Goal: Task Accomplishment & Management: Use online tool/utility

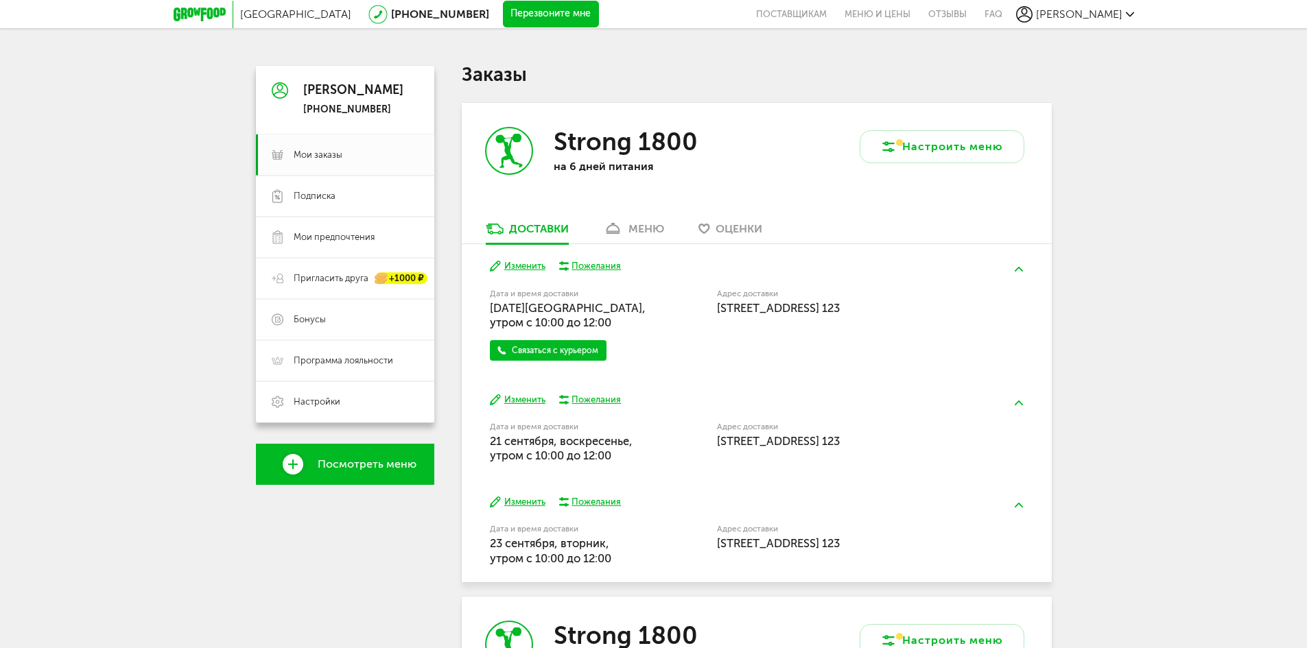
click at [640, 226] on div "меню" at bounding box center [646, 228] width 36 height 13
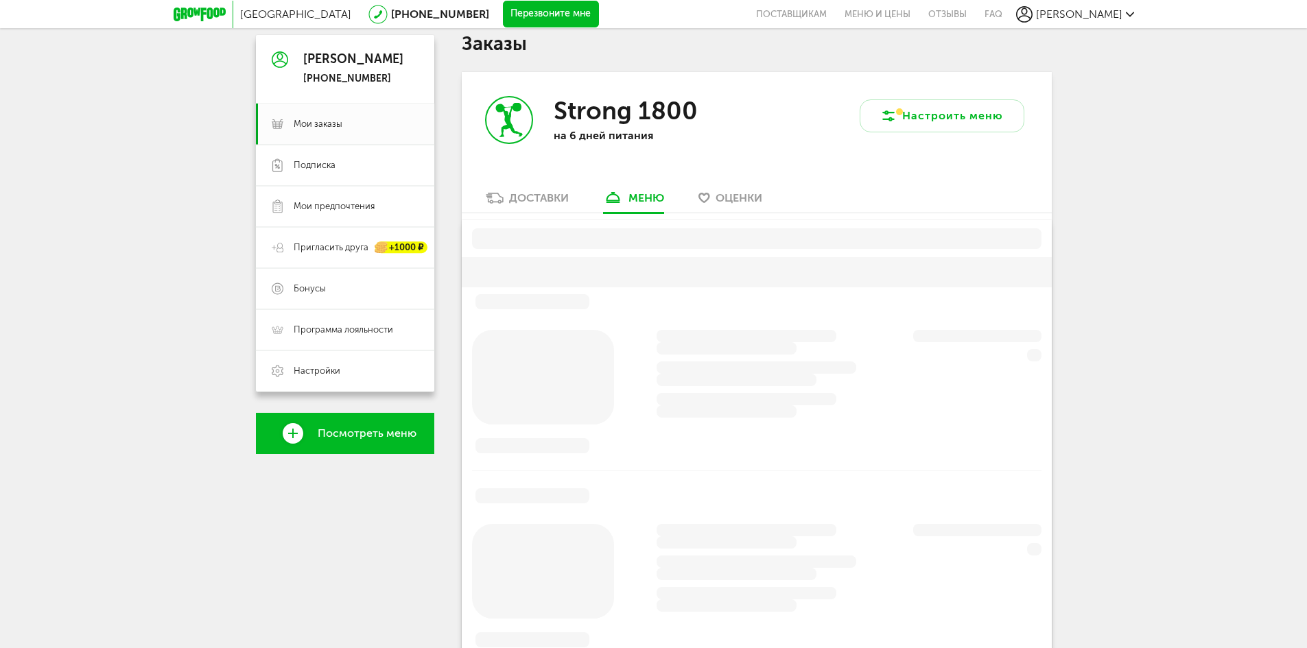
scroll to position [69, 0]
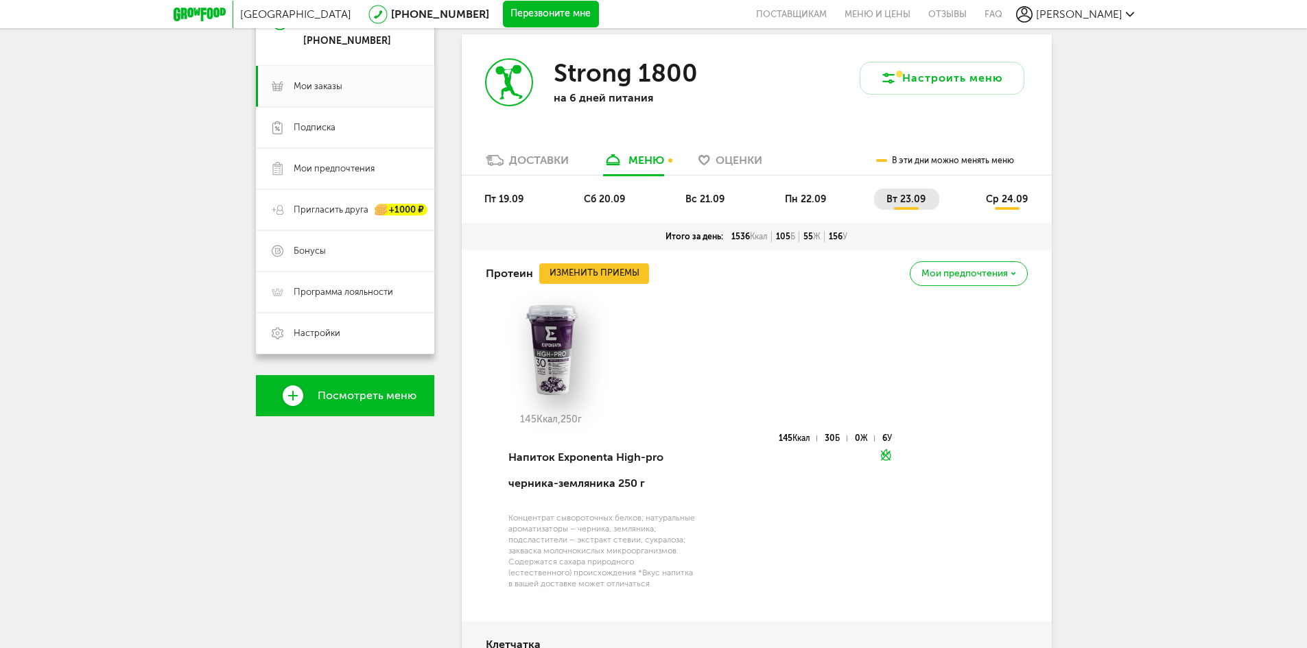
click at [520, 197] on span "пт 19.09" at bounding box center [503, 199] width 39 height 12
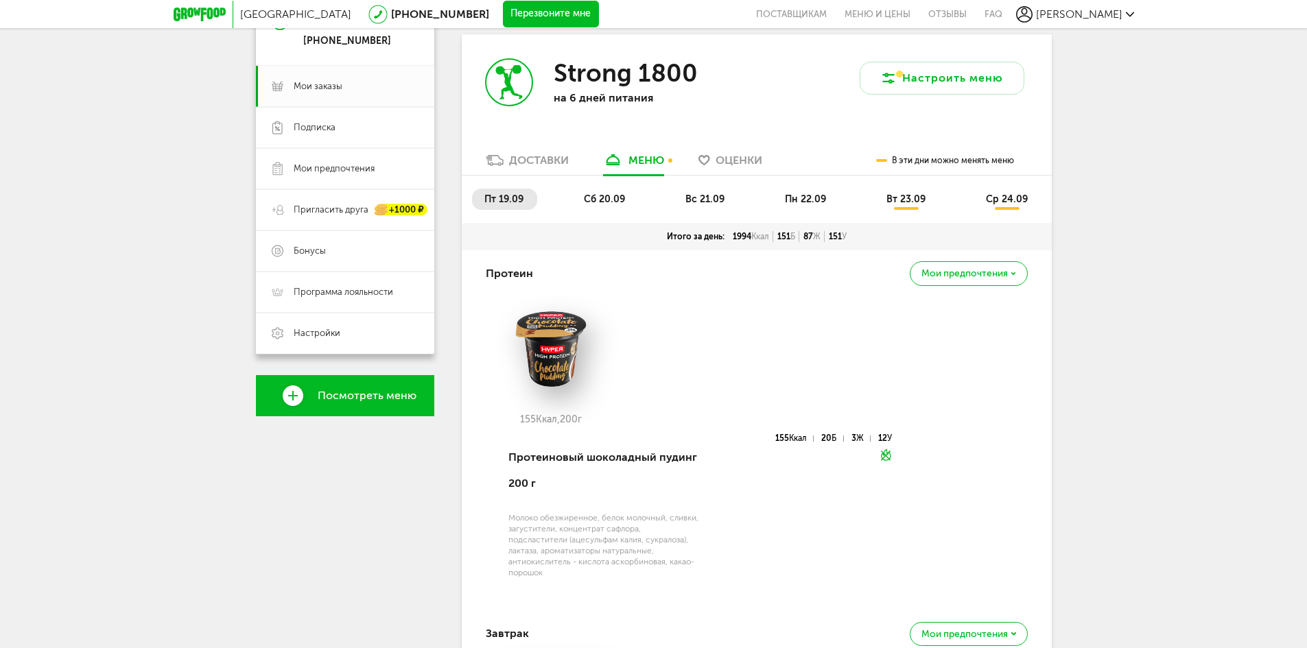
click at [603, 196] on span "сб 20.09" at bounding box center [604, 199] width 41 height 12
click at [509, 197] on span "пт 19.09" at bounding box center [503, 199] width 39 height 12
click at [599, 198] on span "сб 20.09" at bounding box center [604, 199] width 41 height 12
click at [513, 191] on li "пт 19.09" at bounding box center [504, 199] width 65 height 21
click at [615, 200] on span "сб 20.09" at bounding box center [604, 199] width 41 height 12
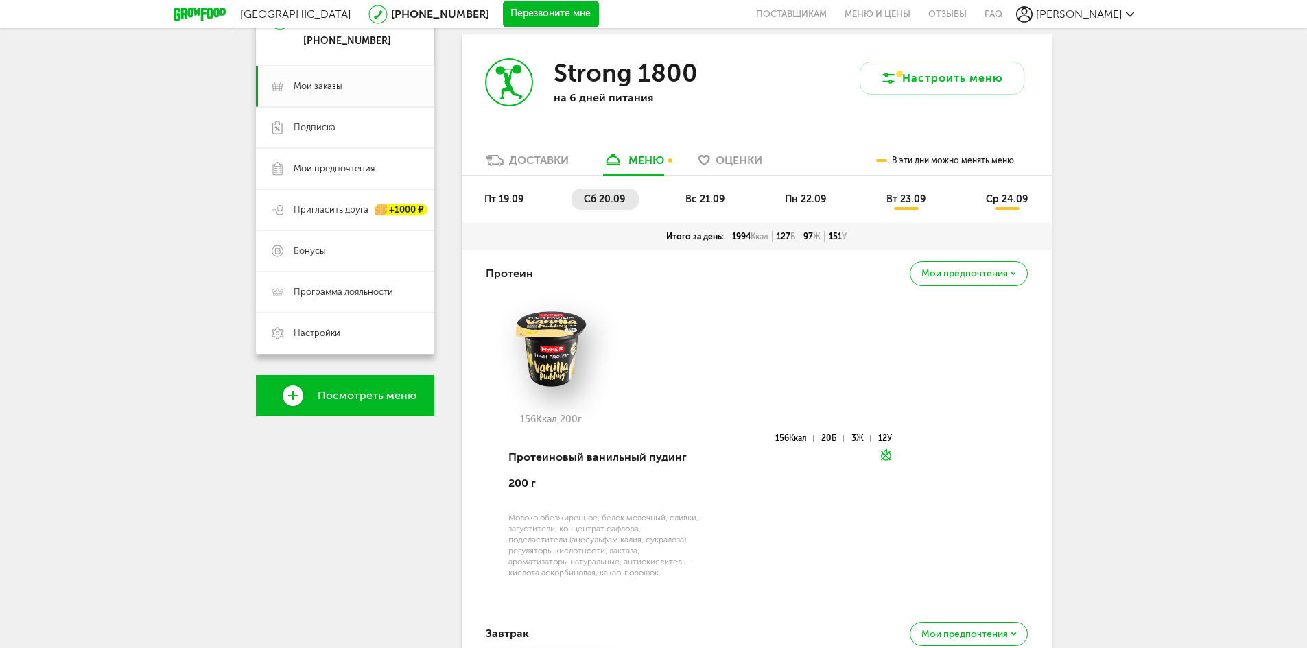
click at [528, 203] on li "пт 19.09" at bounding box center [504, 199] width 65 height 21
click at [584, 196] on span "сб 20.09" at bounding box center [604, 199] width 41 height 12
click at [506, 190] on li "пт 19.09" at bounding box center [504, 199] width 65 height 21
click at [592, 192] on li "сб 20.09" at bounding box center [604, 199] width 67 height 21
click at [512, 198] on span "пт 19.09" at bounding box center [503, 199] width 39 height 12
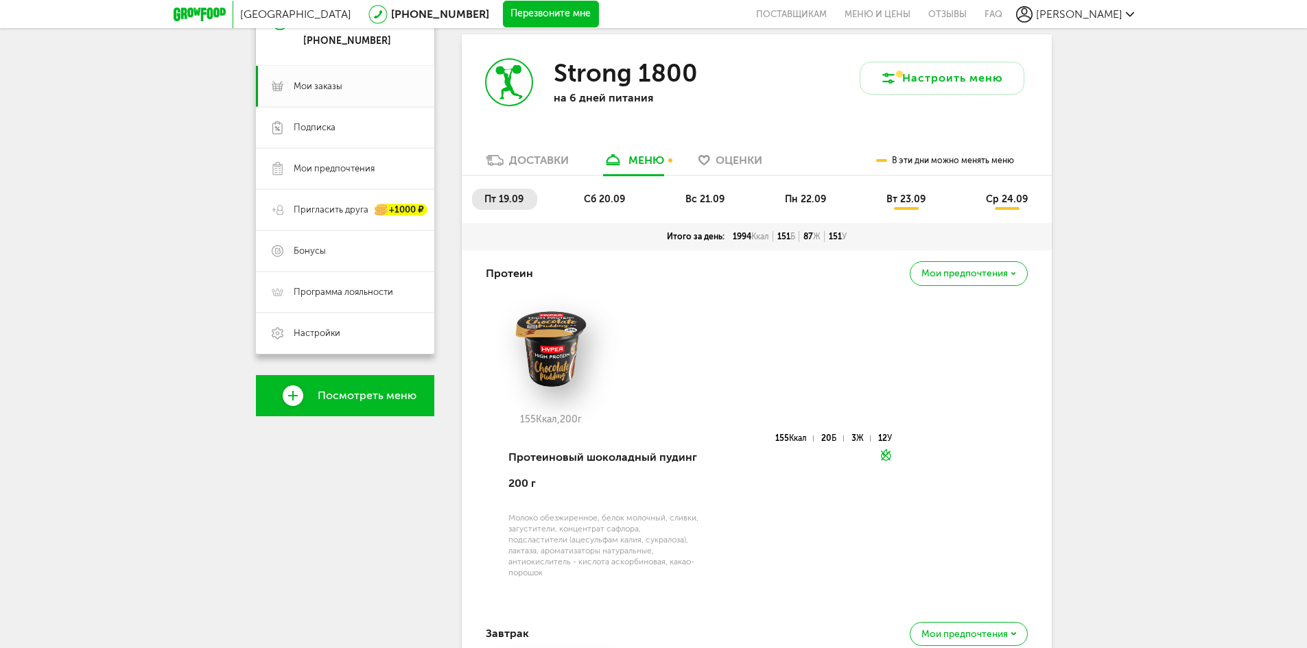
click at [588, 196] on span "сб 20.09" at bounding box center [604, 199] width 41 height 12
click at [500, 190] on li "пт 19.09" at bounding box center [504, 199] width 65 height 21
click at [585, 198] on span "сб 20.09" at bounding box center [604, 199] width 41 height 12
click at [482, 189] on li "пт 19.09" at bounding box center [504, 199] width 65 height 21
click at [603, 199] on span "сб 20.09" at bounding box center [604, 199] width 41 height 12
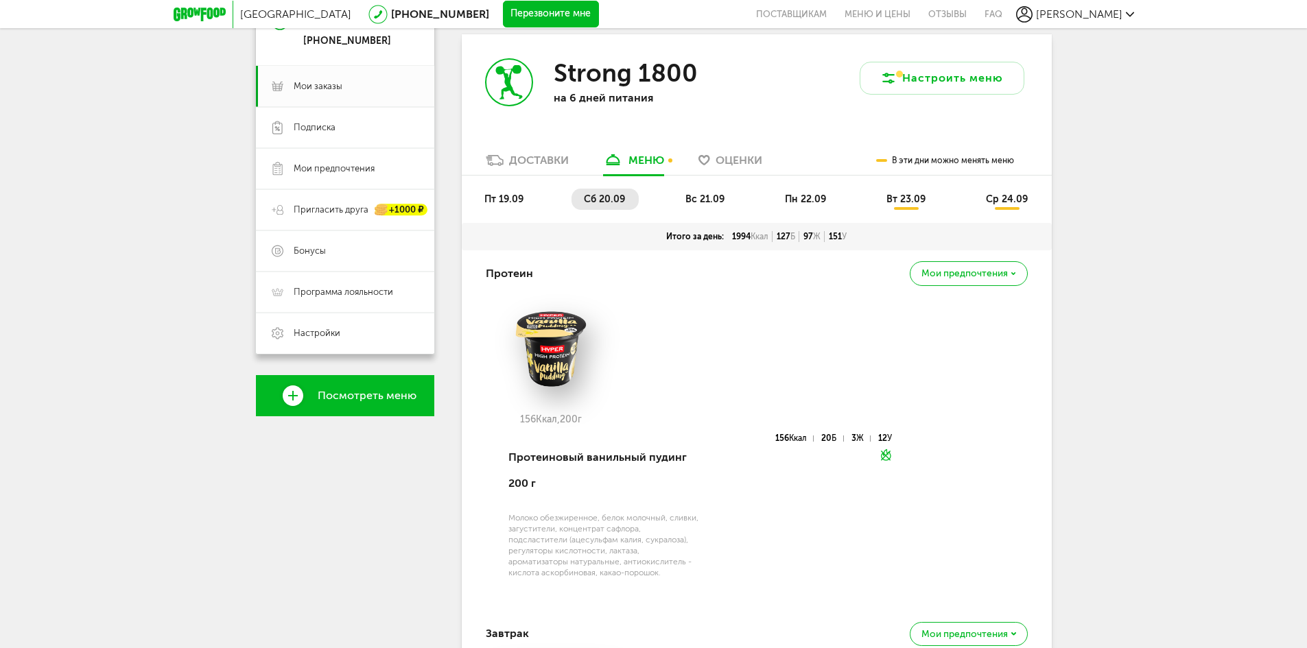
click at [523, 201] on li "пт 19.09" at bounding box center [504, 199] width 65 height 21
click at [608, 202] on span "сб 20.09" at bounding box center [604, 199] width 41 height 12
drag, startPoint x: 521, startPoint y: 204, endPoint x: 629, endPoint y: 208, distance: 108.4
click at [521, 204] on span "пт 19.09" at bounding box center [503, 199] width 39 height 12
click at [686, 203] on span "вс 21.09" at bounding box center [704, 199] width 39 height 12
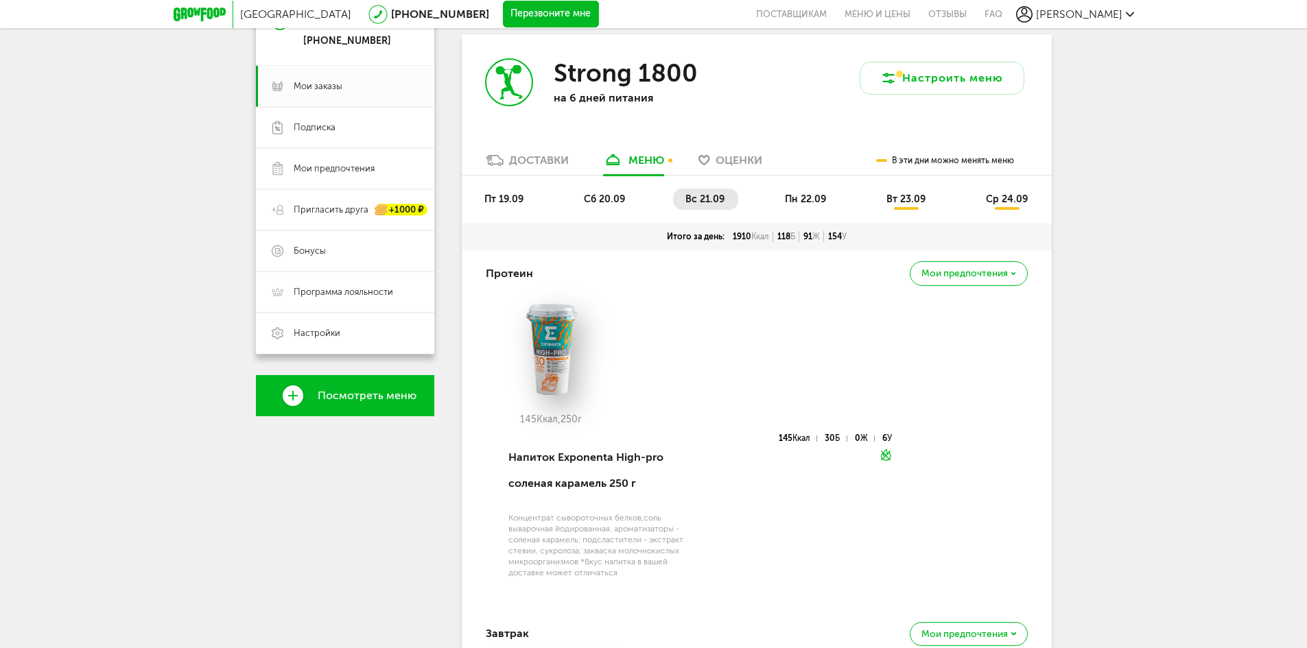
click at [798, 195] on span "пн 22.09" at bounding box center [805, 199] width 41 height 12
click at [729, 201] on li "вс 21.09" at bounding box center [705, 199] width 65 height 21
click at [782, 198] on li "пн 22.09" at bounding box center [805, 199] width 67 height 21
click at [695, 194] on span "вс 21.09" at bounding box center [704, 199] width 39 height 12
click at [784, 193] on li "пн 22.09" at bounding box center [805, 199] width 67 height 21
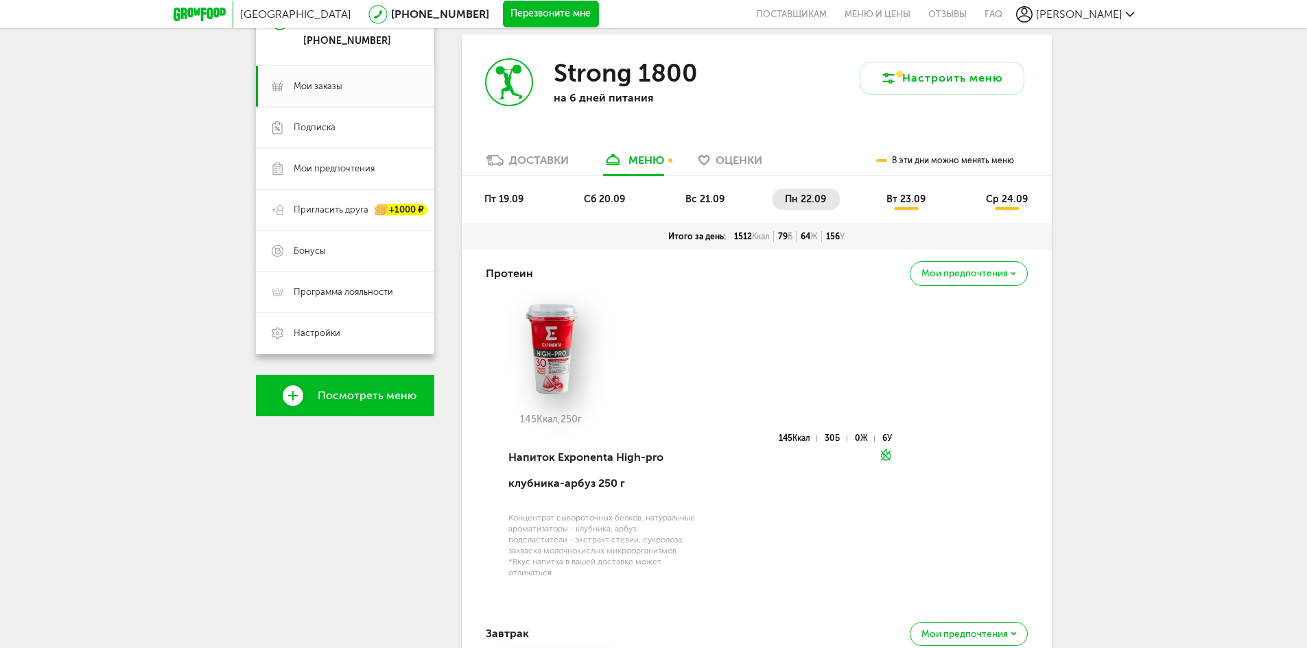
click at [697, 195] on span "вс 21.09" at bounding box center [704, 199] width 39 height 12
click at [797, 198] on span "пн 22.09" at bounding box center [805, 199] width 41 height 12
click at [703, 199] on span "вс 21.09" at bounding box center [704, 199] width 39 height 12
click at [795, 197] on span "пн 22.09" at bounding box center [805, 199] width 41 height 12
click at [912, 198] on span "вт 23.09" at bounding box center [905, 199] width 39 height 12
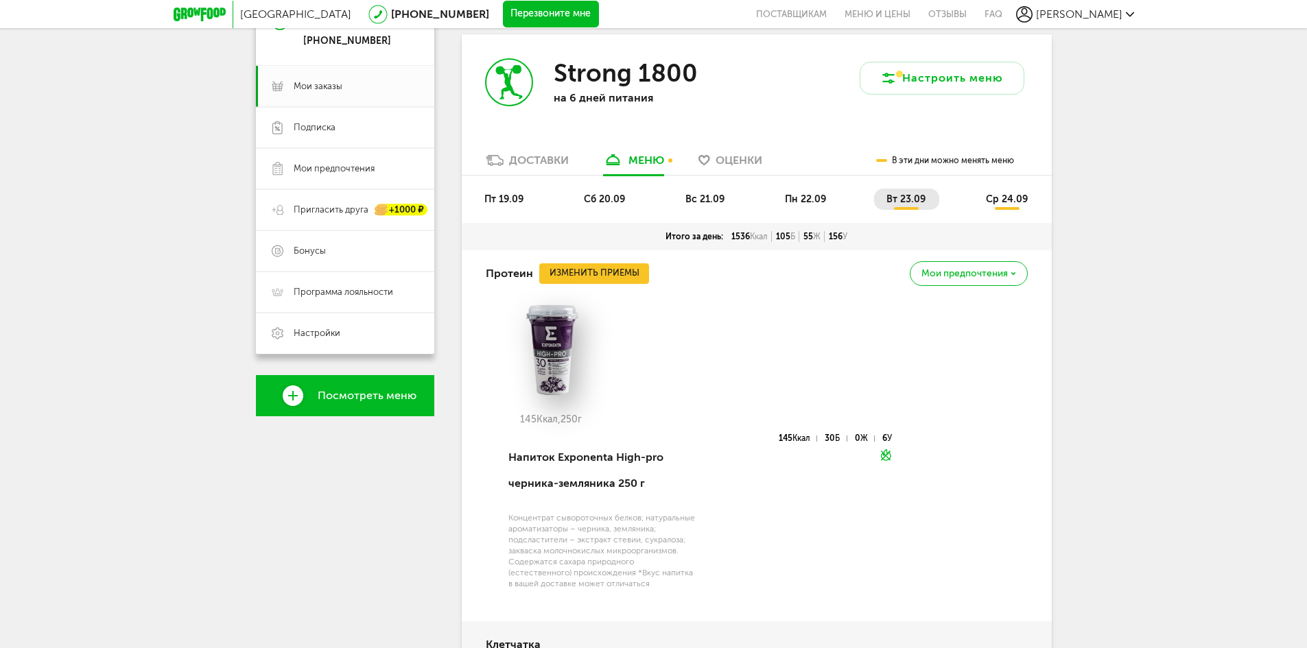
click at [1011, 198] on span "ср 24.09" at bounding box center [1007, 199] width 42 height 12
click at [512, 191] on li "пт 19.09" at bounding box center [504, 199] width 65 height 21
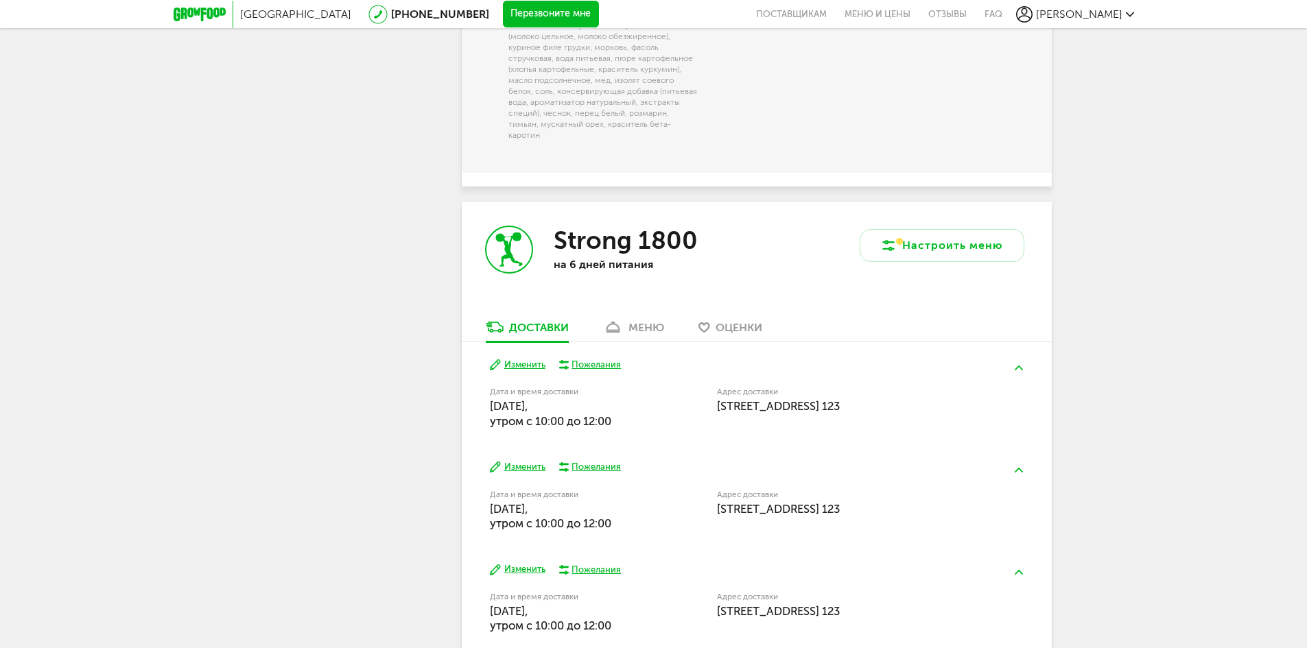
scroll to position [2116, 0]
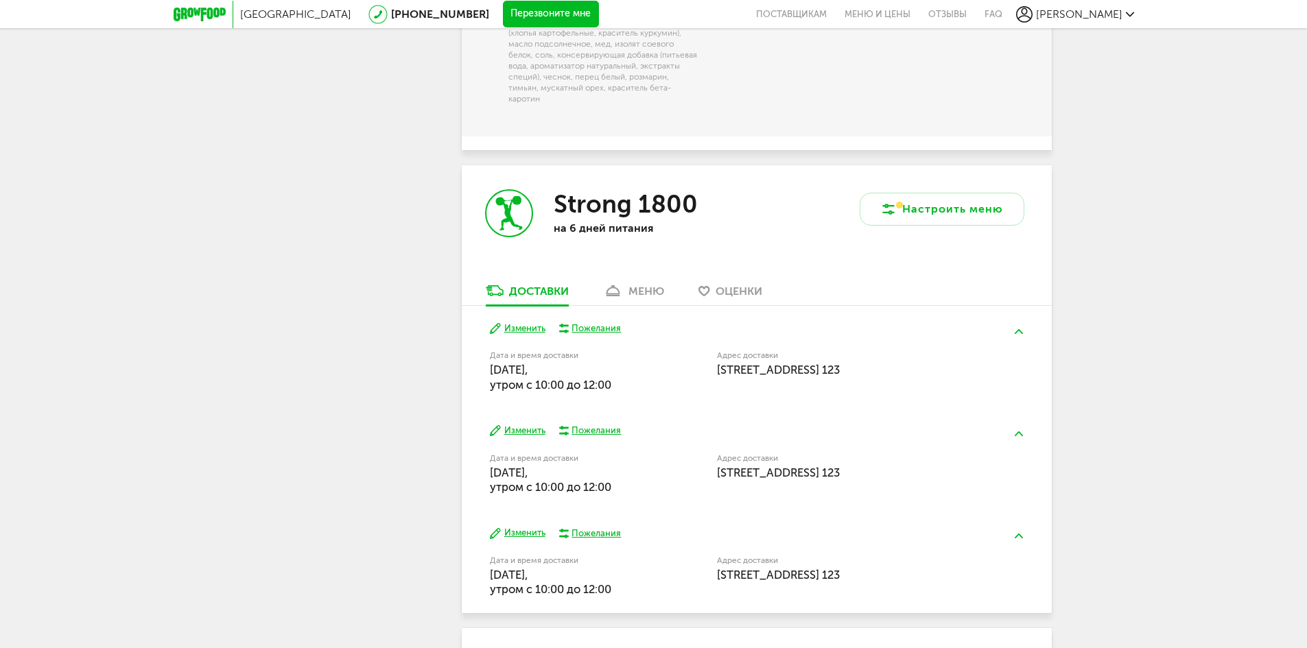
click at [635, 285] on div "меню" at bounding box center [646, 291] width 36 height 13
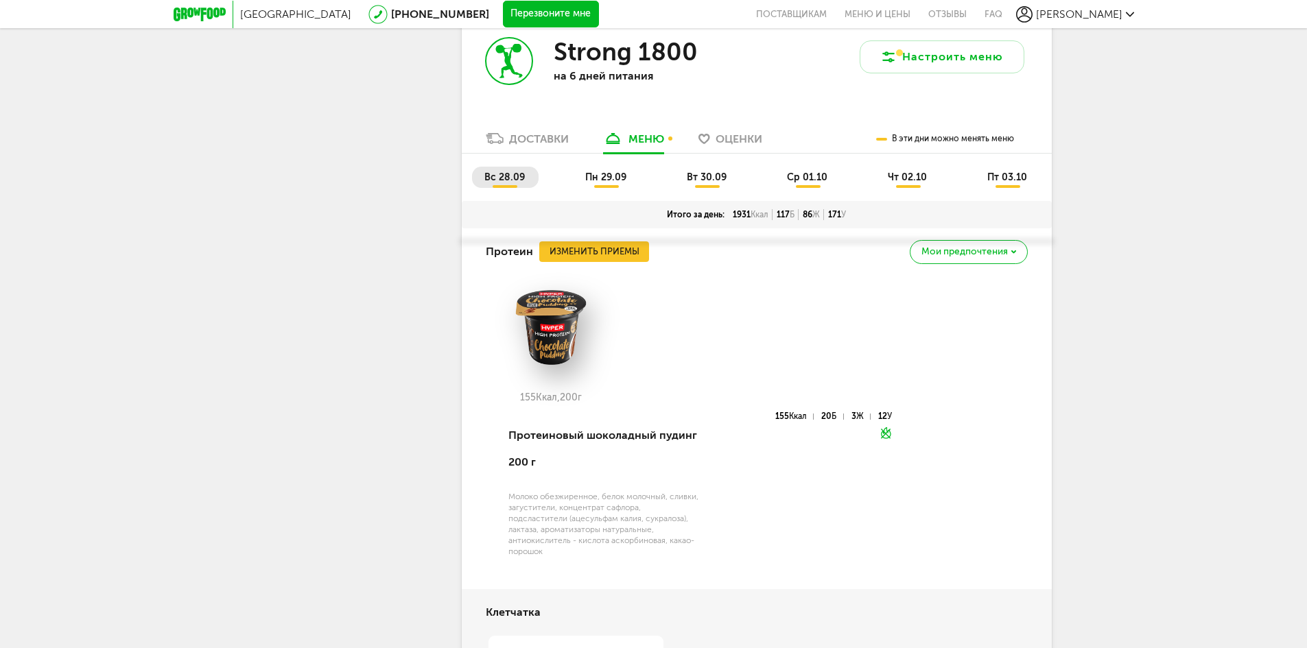
scroll to position [2242, 0]
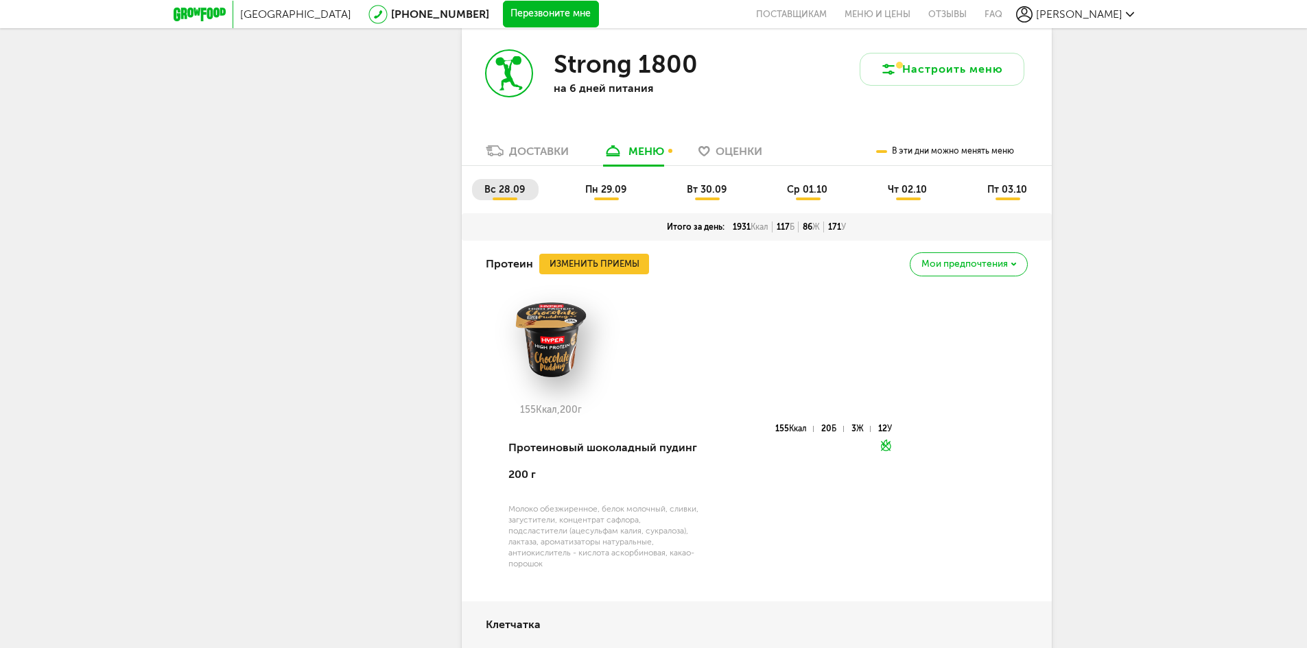
click at [593, 184] on span "пн 29.09" at bounding box center [605, 190] width 41 height 12
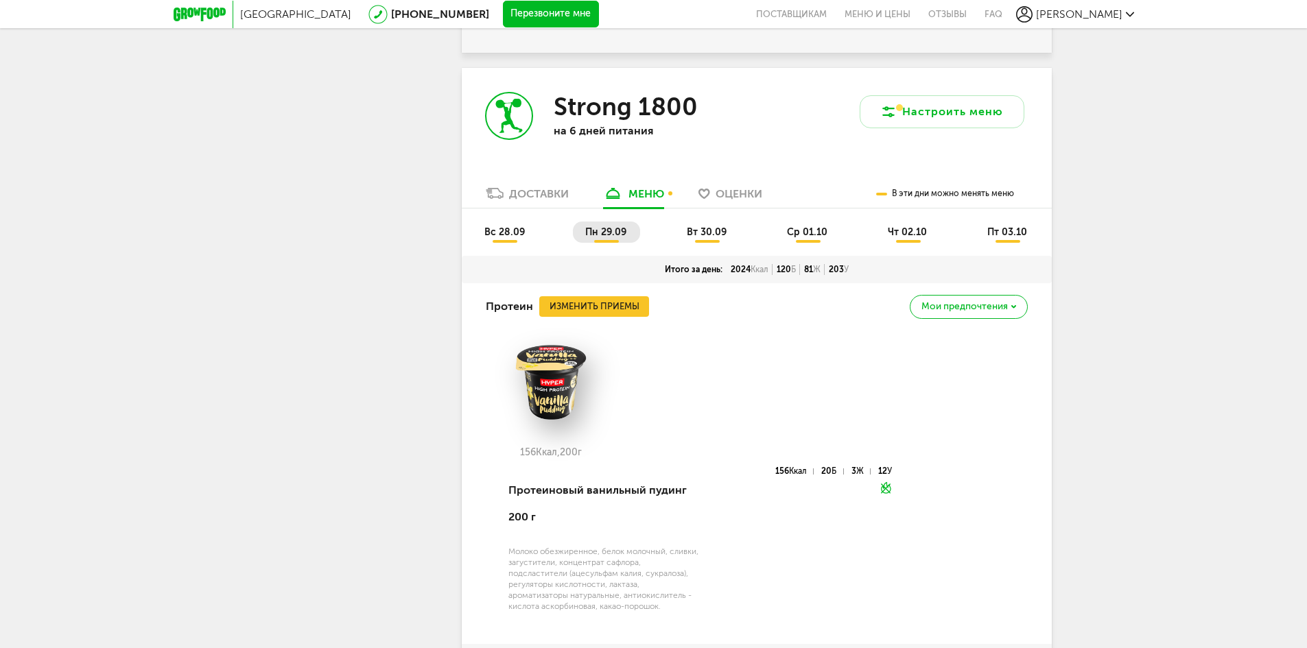
scroll to position [2193, 0]
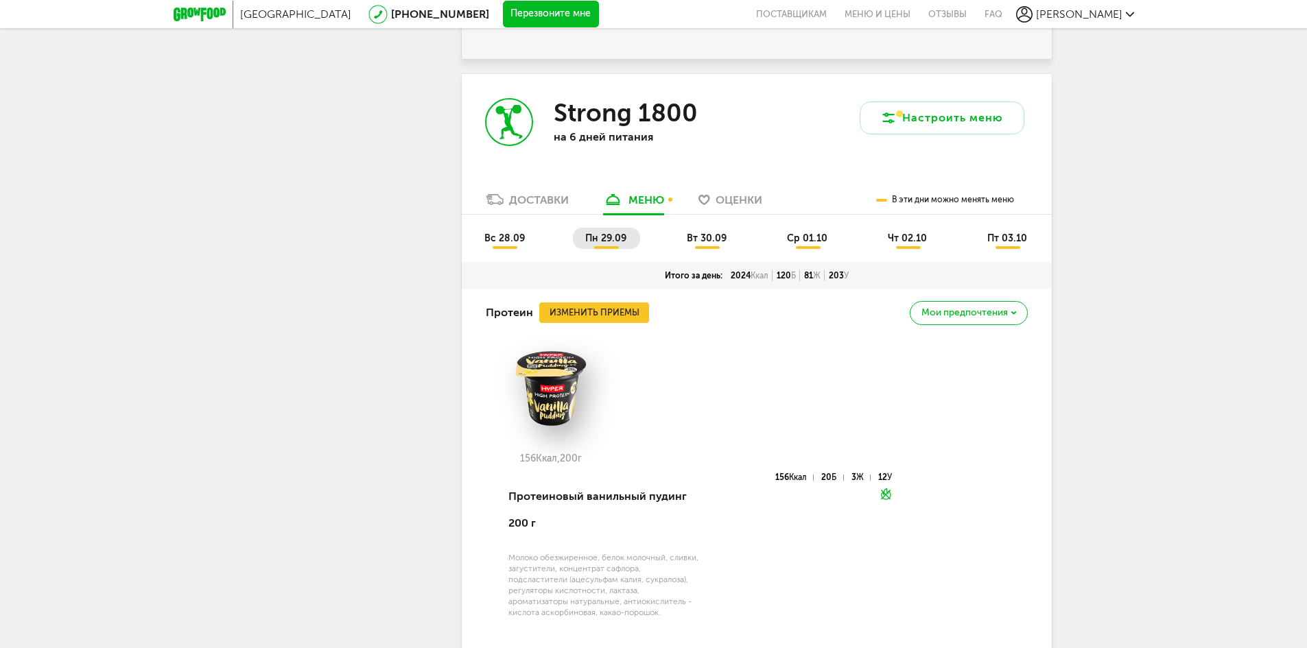
click at [696, 233] on span "вт 30.09" at bounding box center [707, 239] width 40 height 12
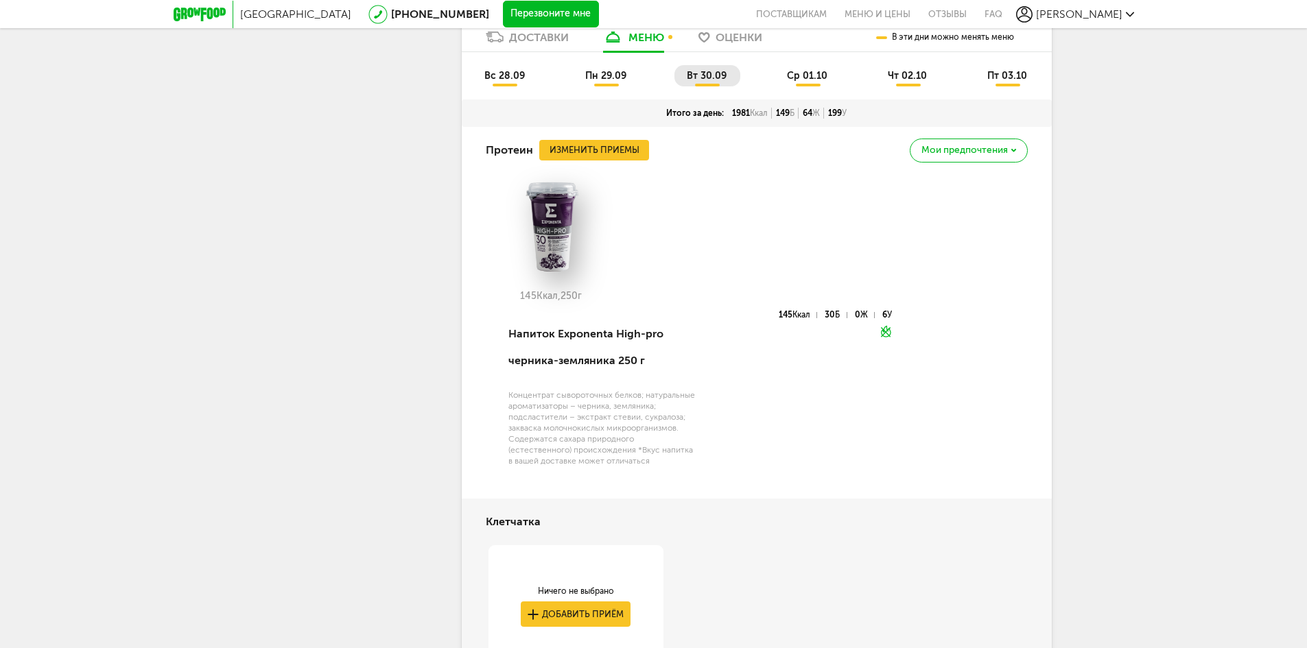
scroll to position [2254, 0]
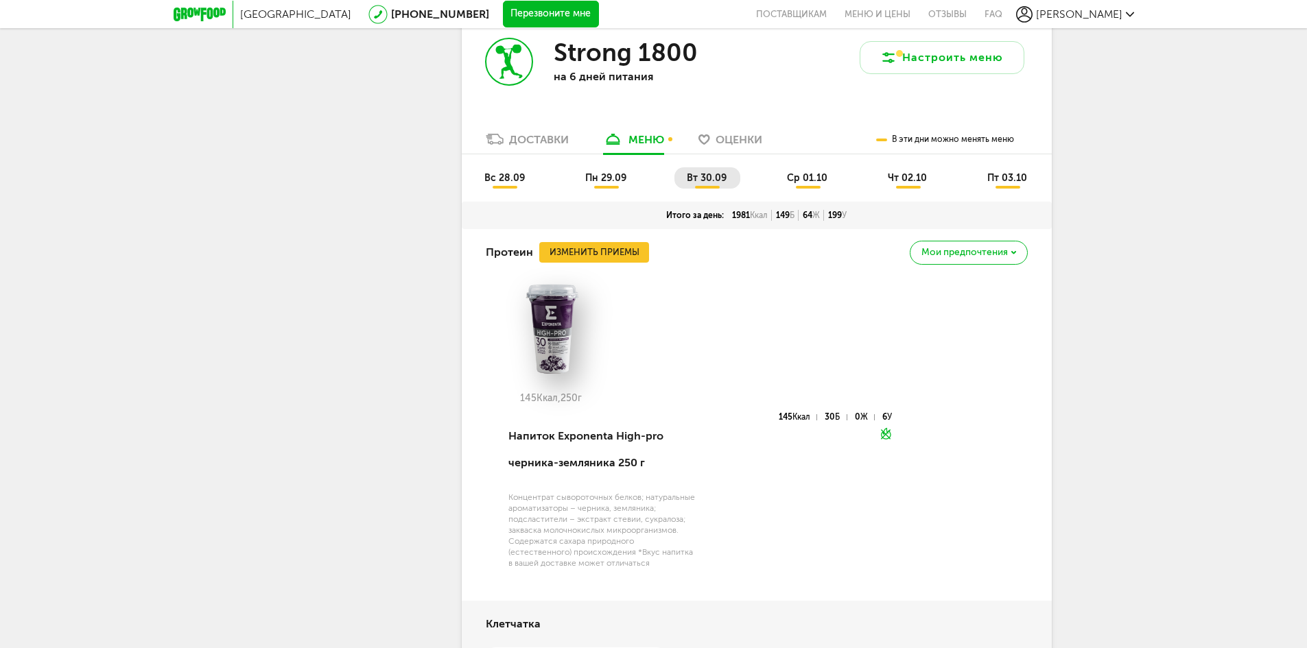
click at [788, 172] on span "ср 01.10" at bounding box center [807, 178] width 40 height 12
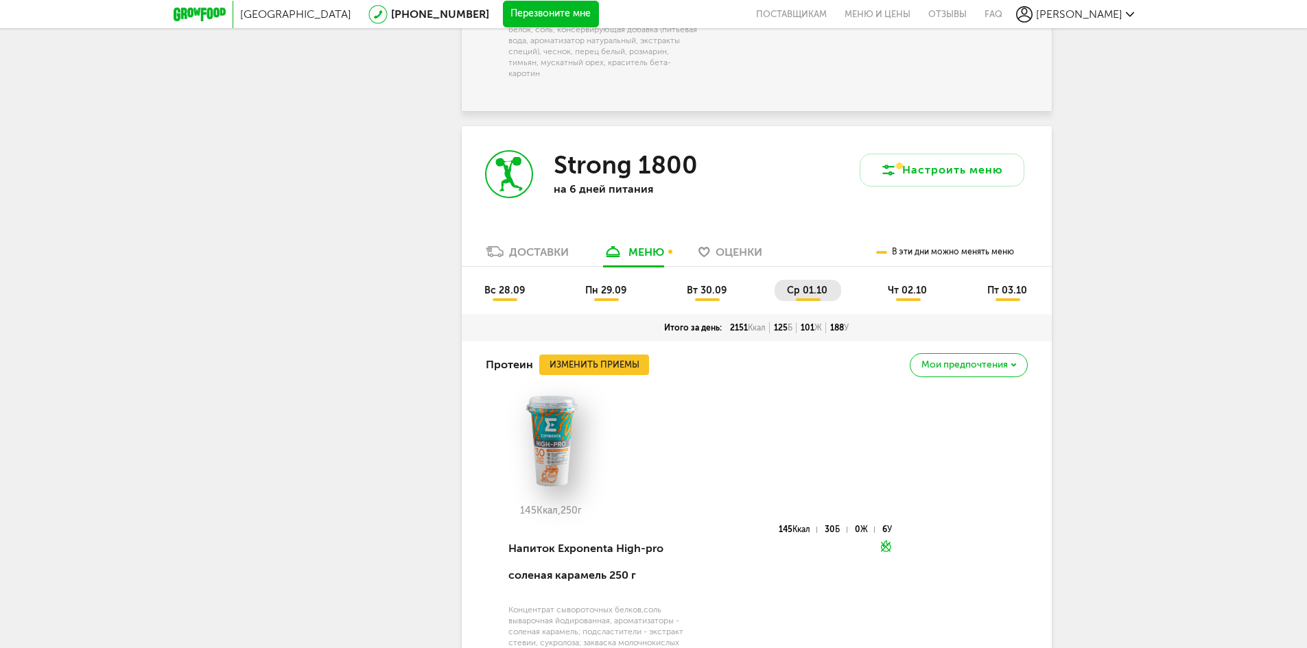
scroll to position [2123, 0]
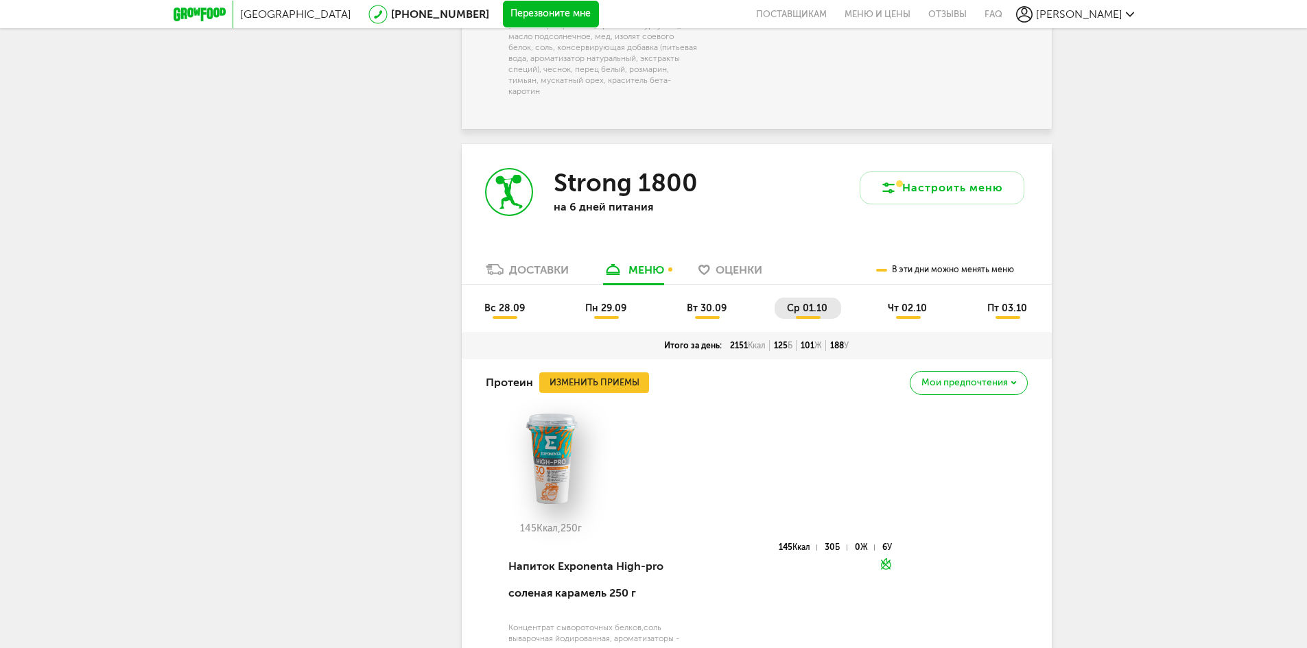
click at [912, 298] on li "чт 02.10" at bounding box center [907, 308] width 65 height 21
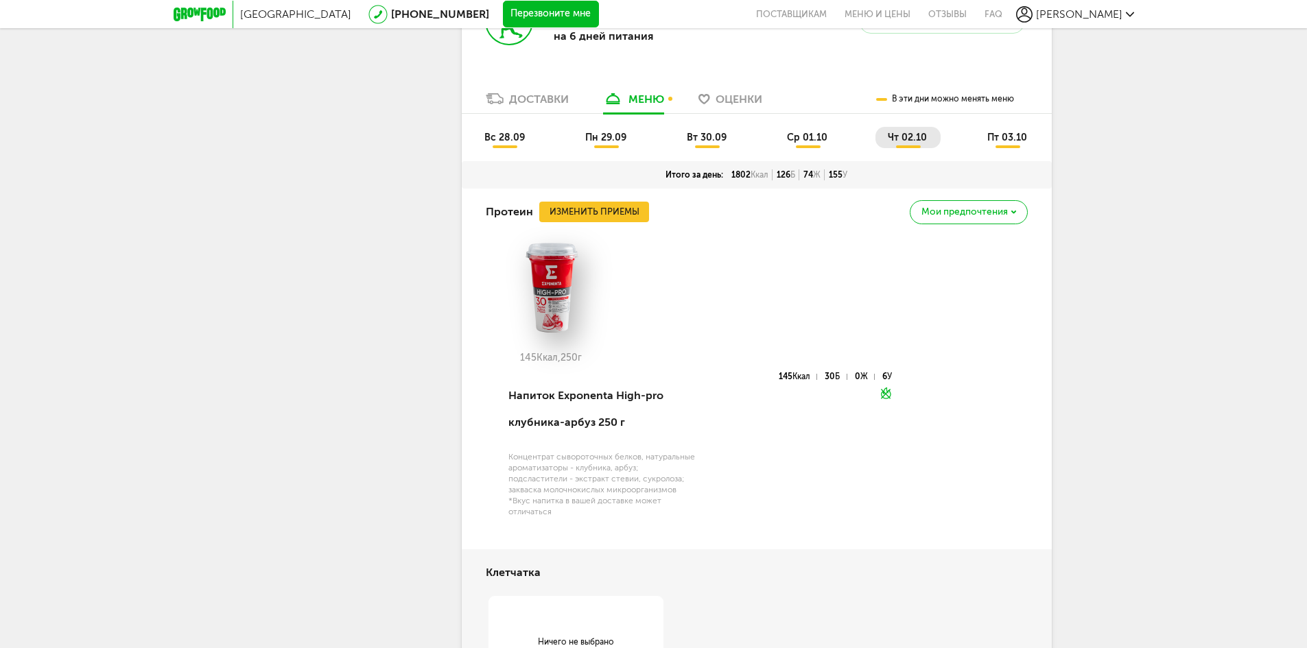
scroll to position [2224, 0]
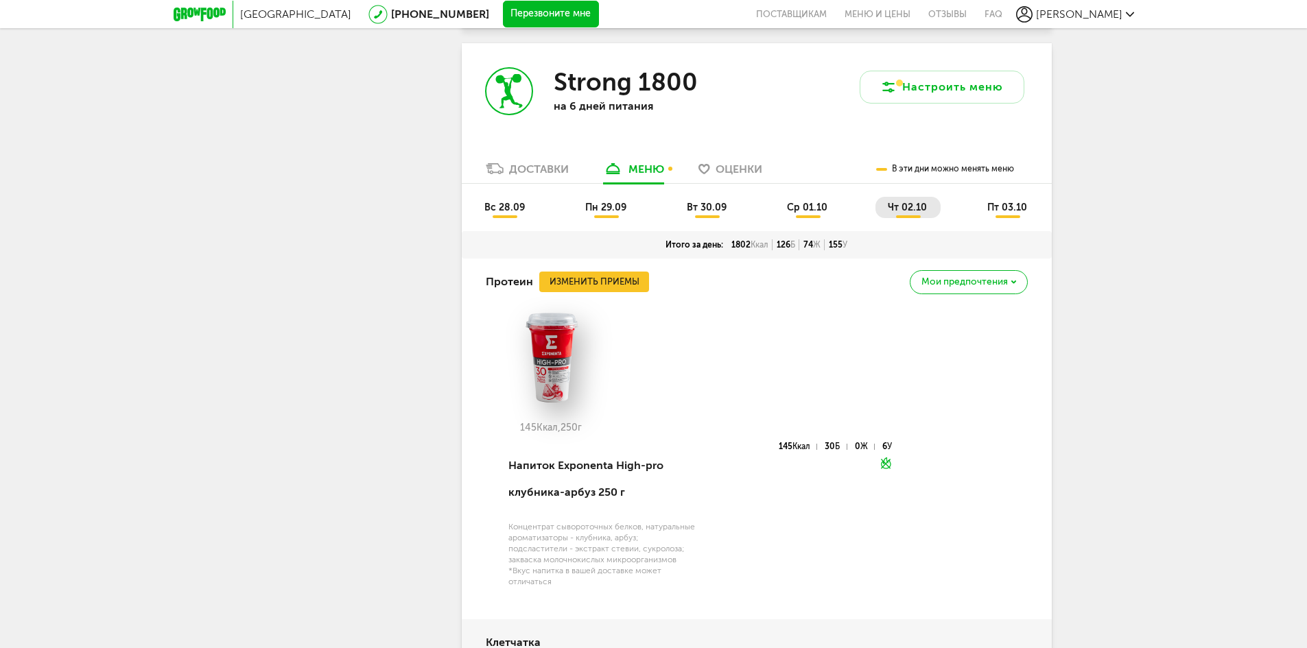
click at [1009, 202] on span "пт 03.10" at bounding box center [1007, 208] width 40 height 12
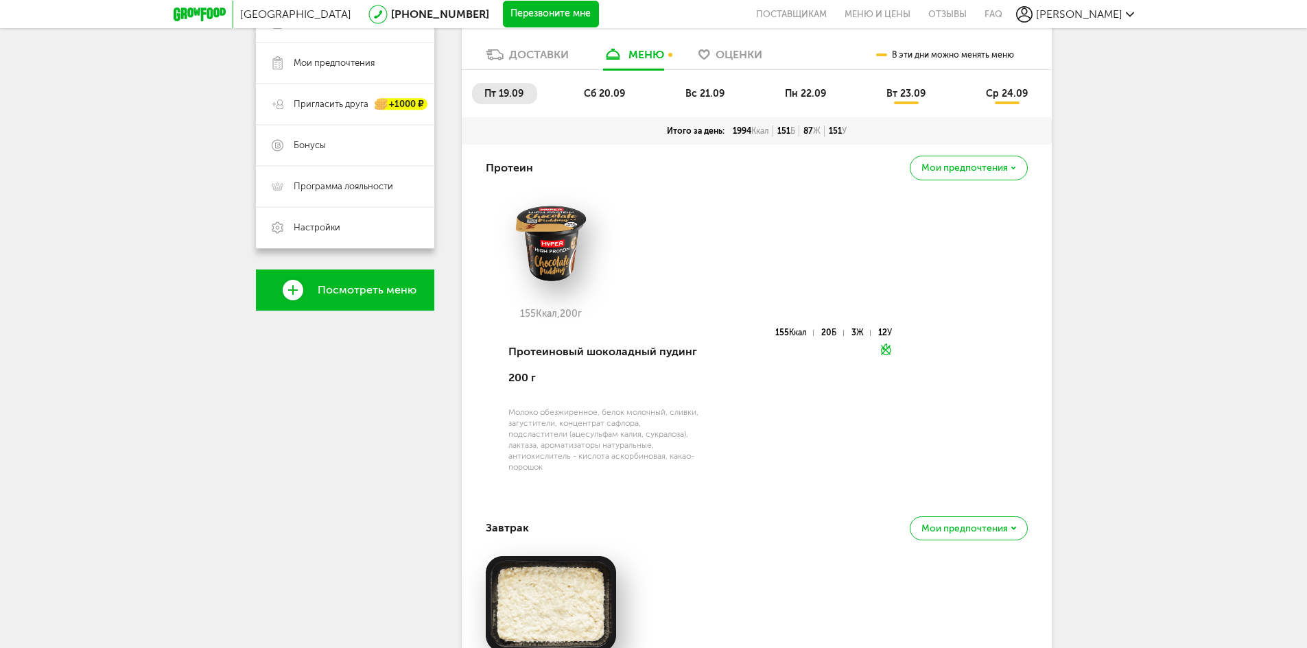
scroll to position [0, 0]
